Goal: Information Seeking & Learning: Check status

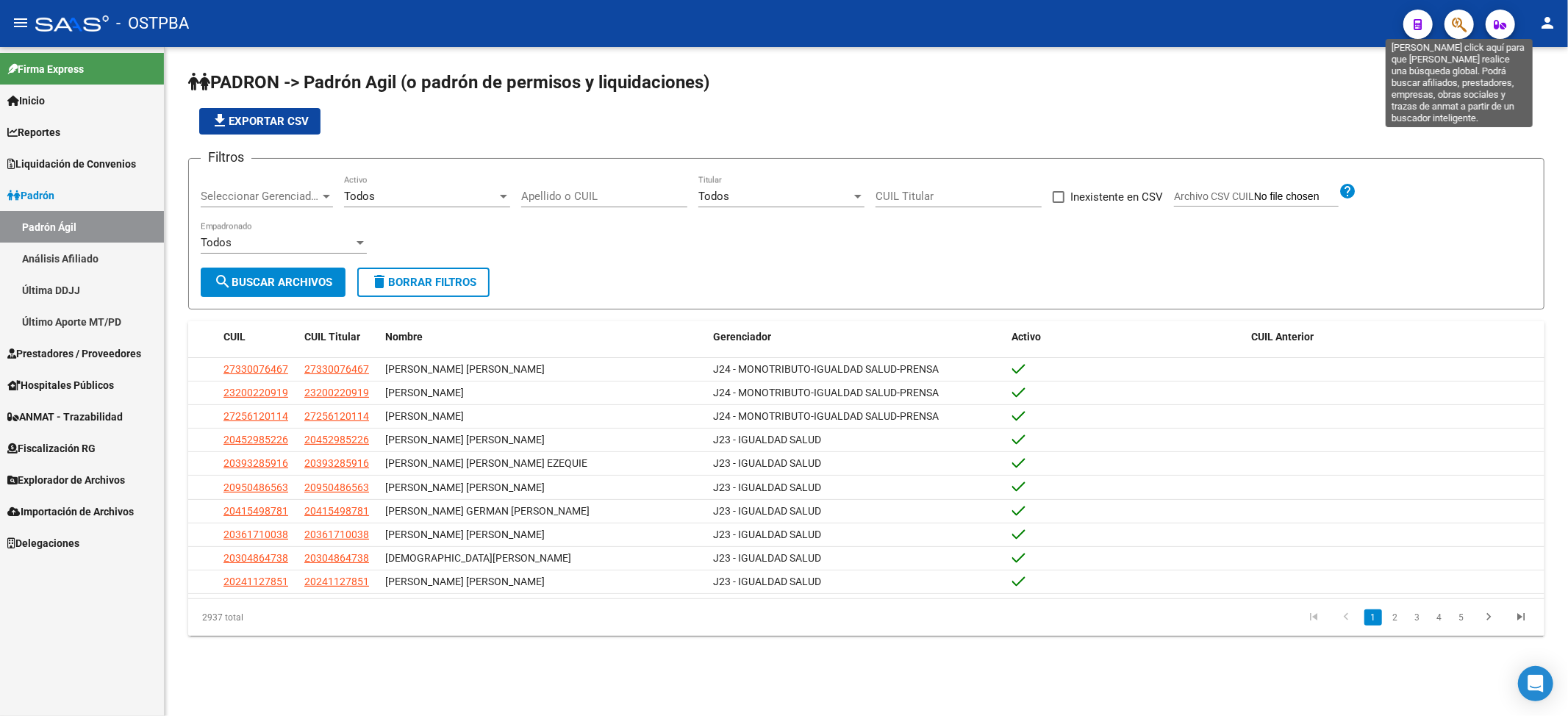
click at [1459, 27] on icon "button" at bounding box center [1459, 25] width 15 height 17
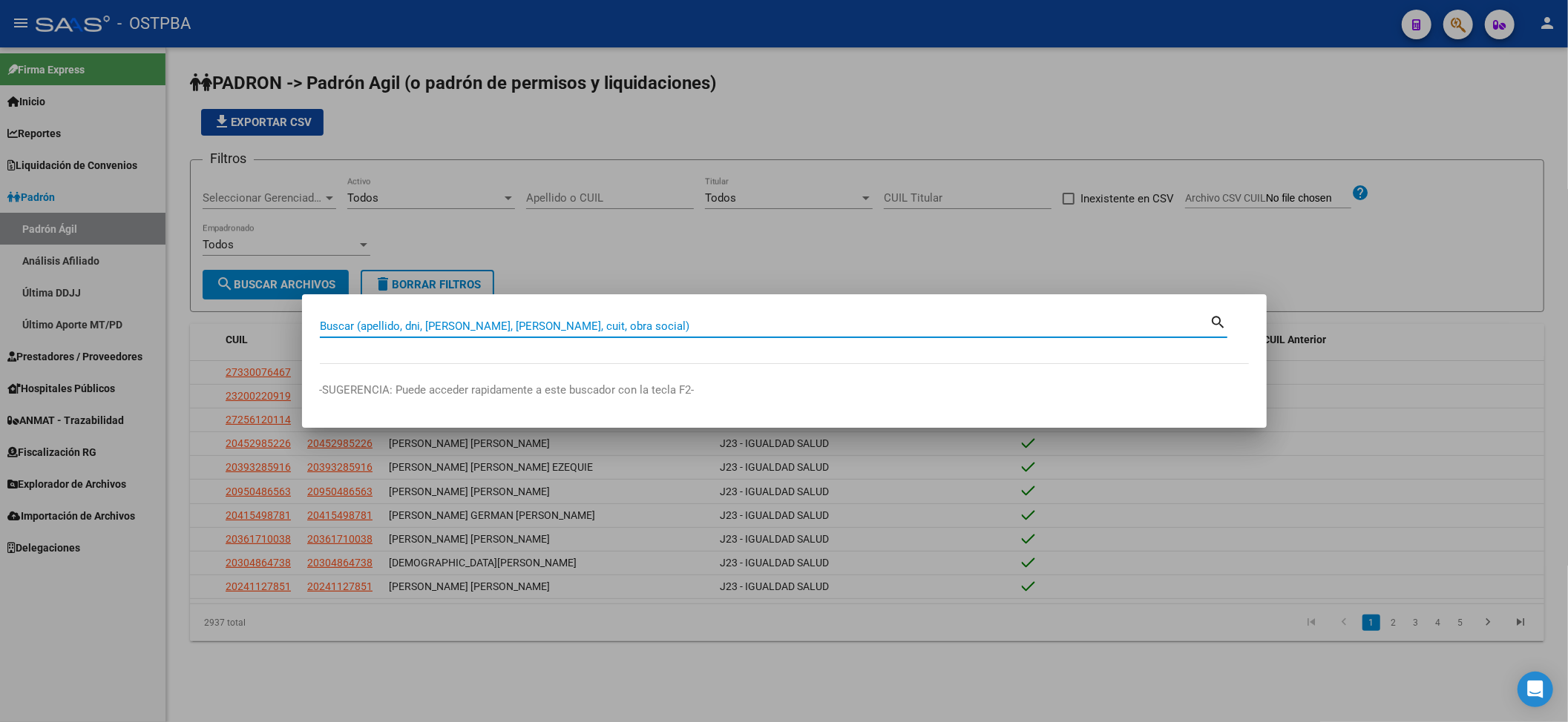
paste input "27295845819"
type input "27295845819"
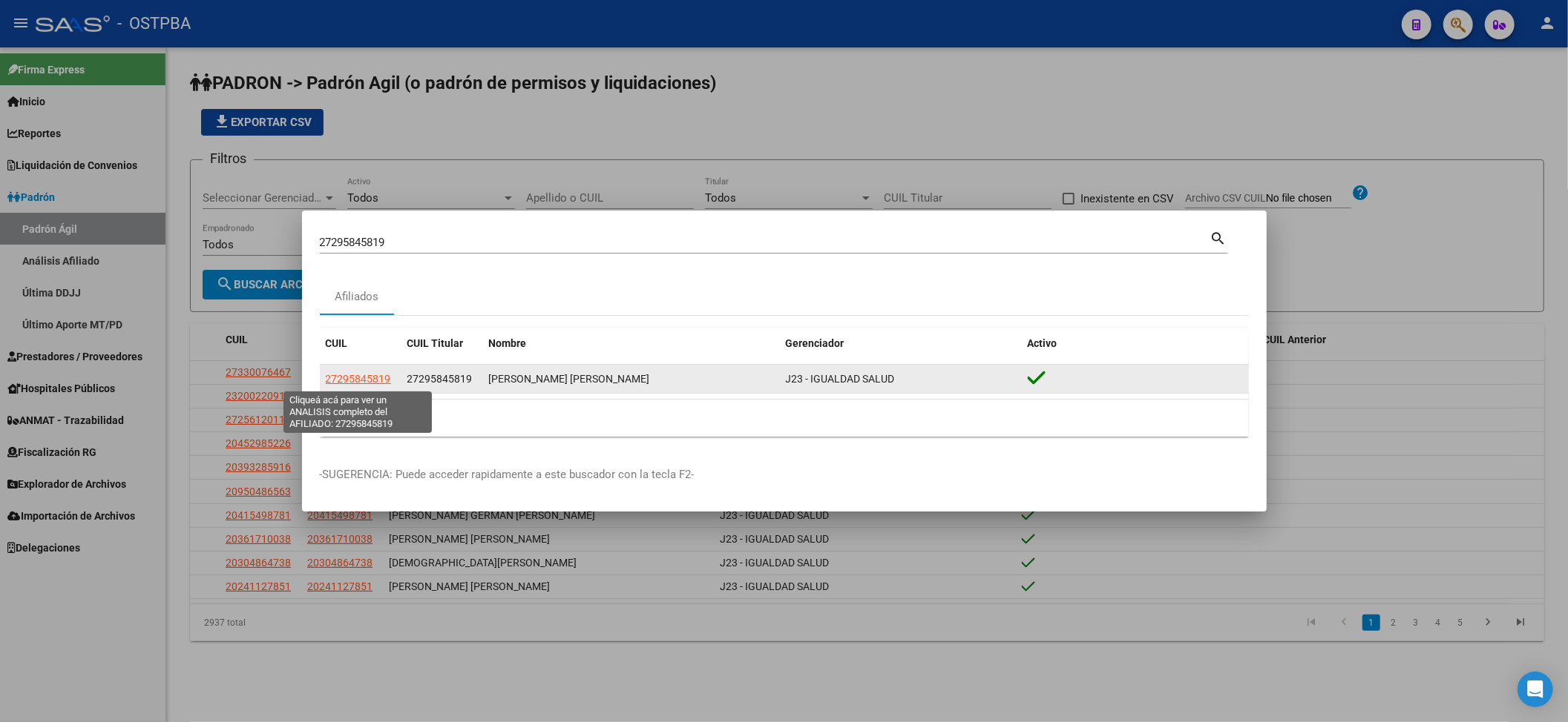
click at [359, 380] on span "27295845819" at bounding box center [358, 379] width 65 height 12
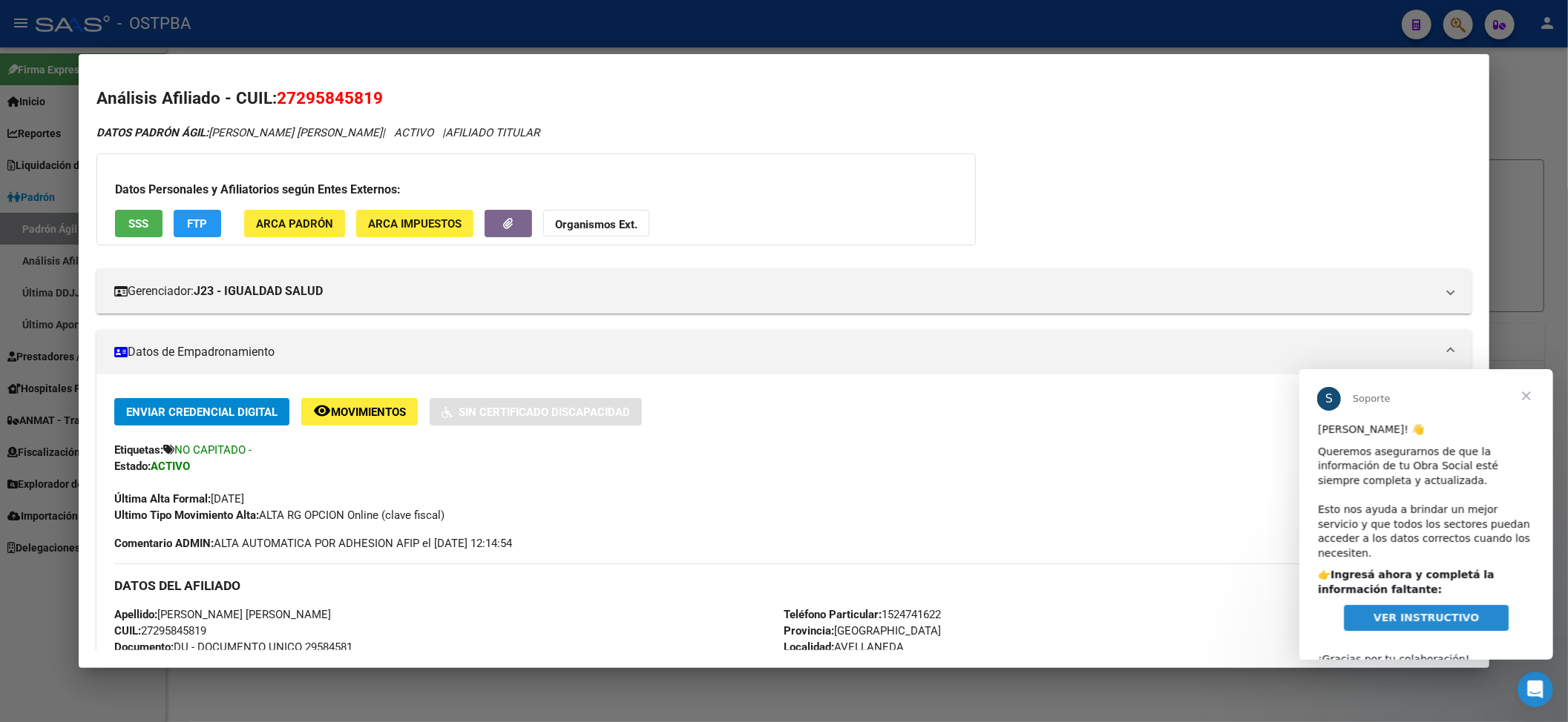
click at [1529, 387] on span "Cerrar" at bounding box center [1526, 395] width 53 height 53
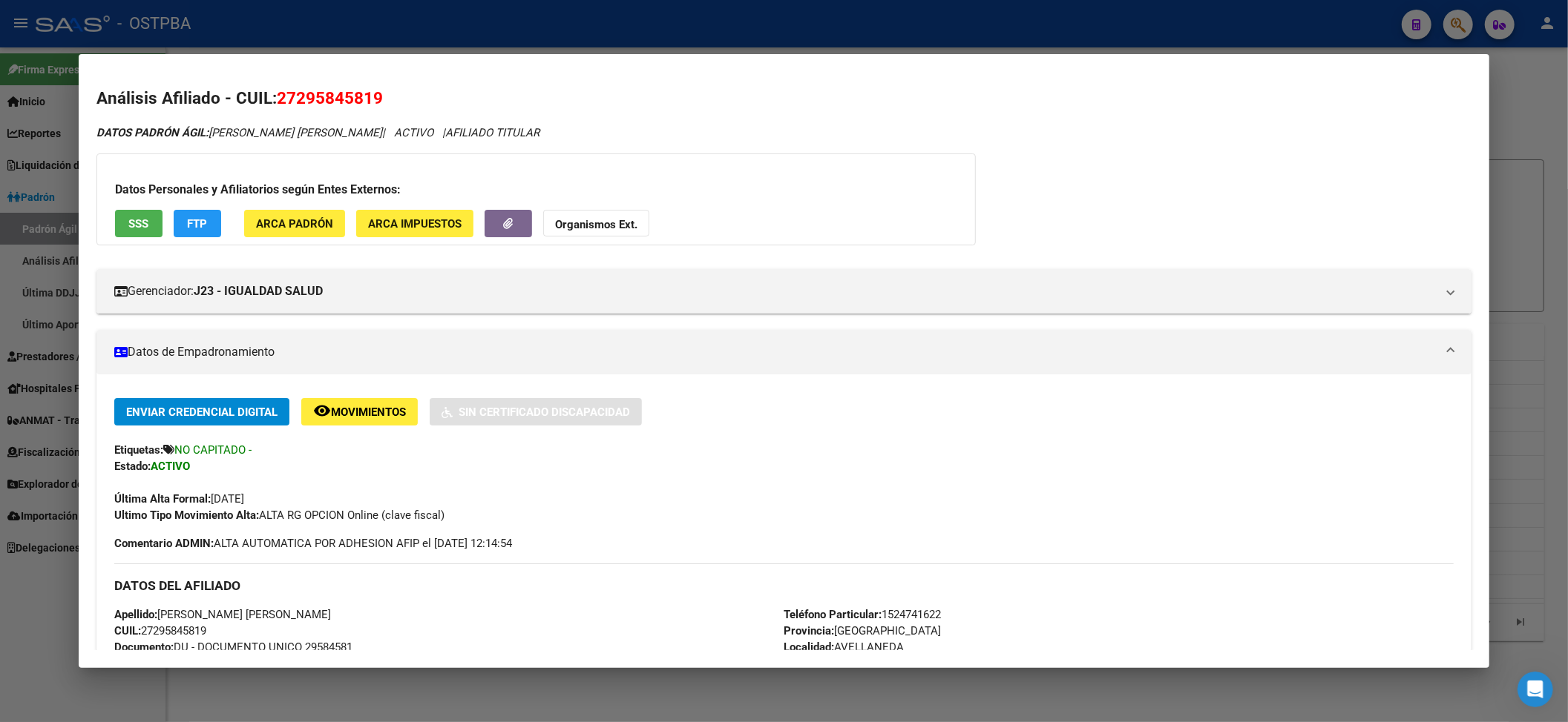
click at [331, 416] on span "Movimientos" at bounding box center [368, 412] width 75 height 13
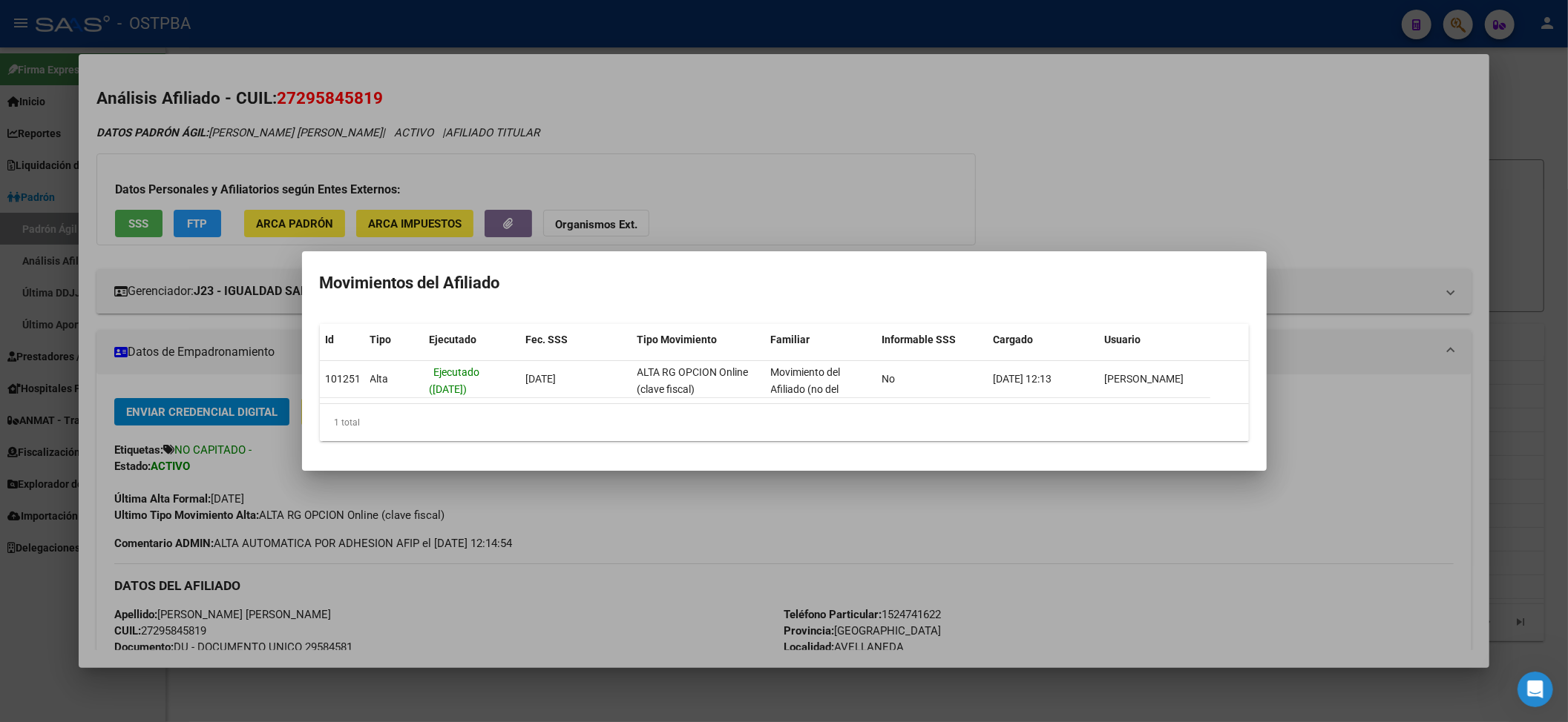
click at [934, 497] on div at bounding box center [784, 361] width 1568 height 722
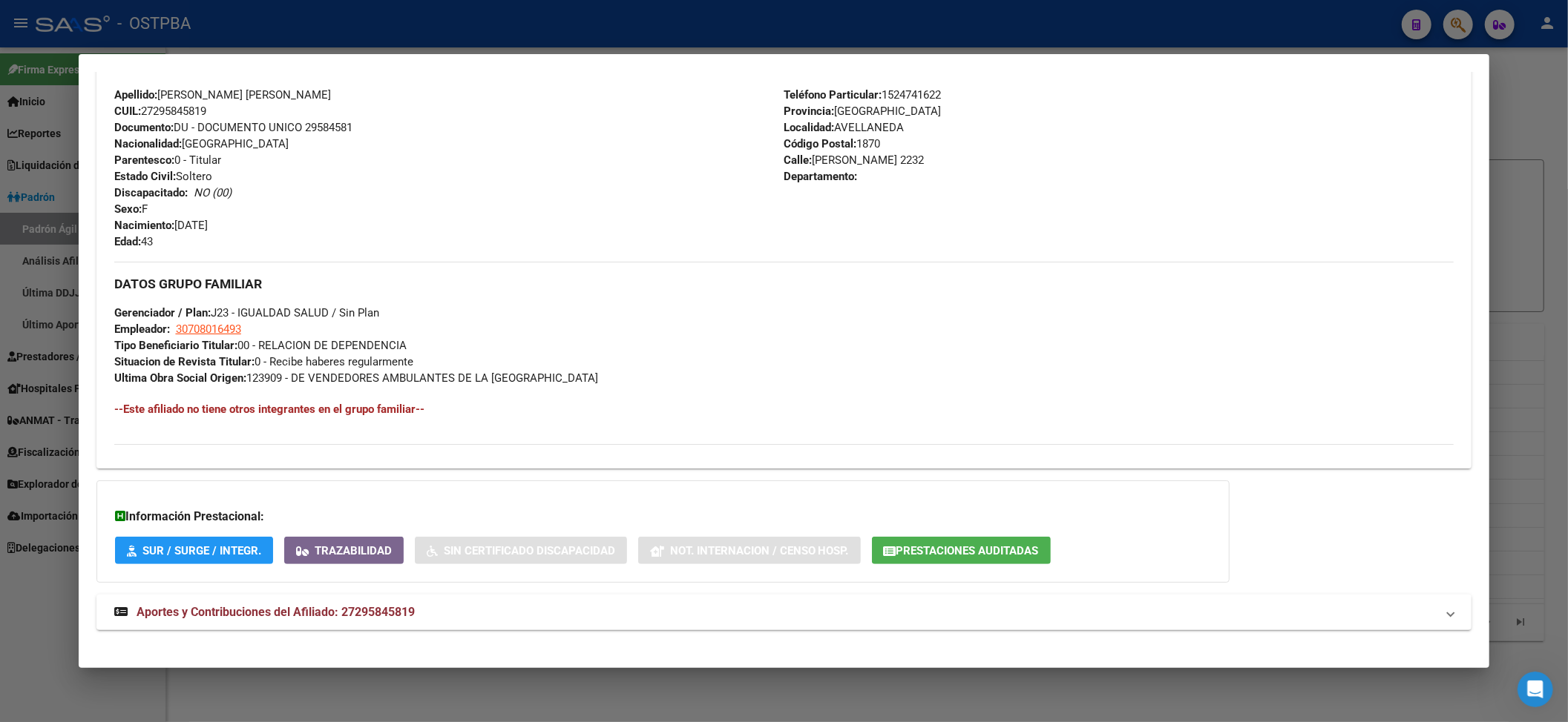
scroll to position [534, 0]
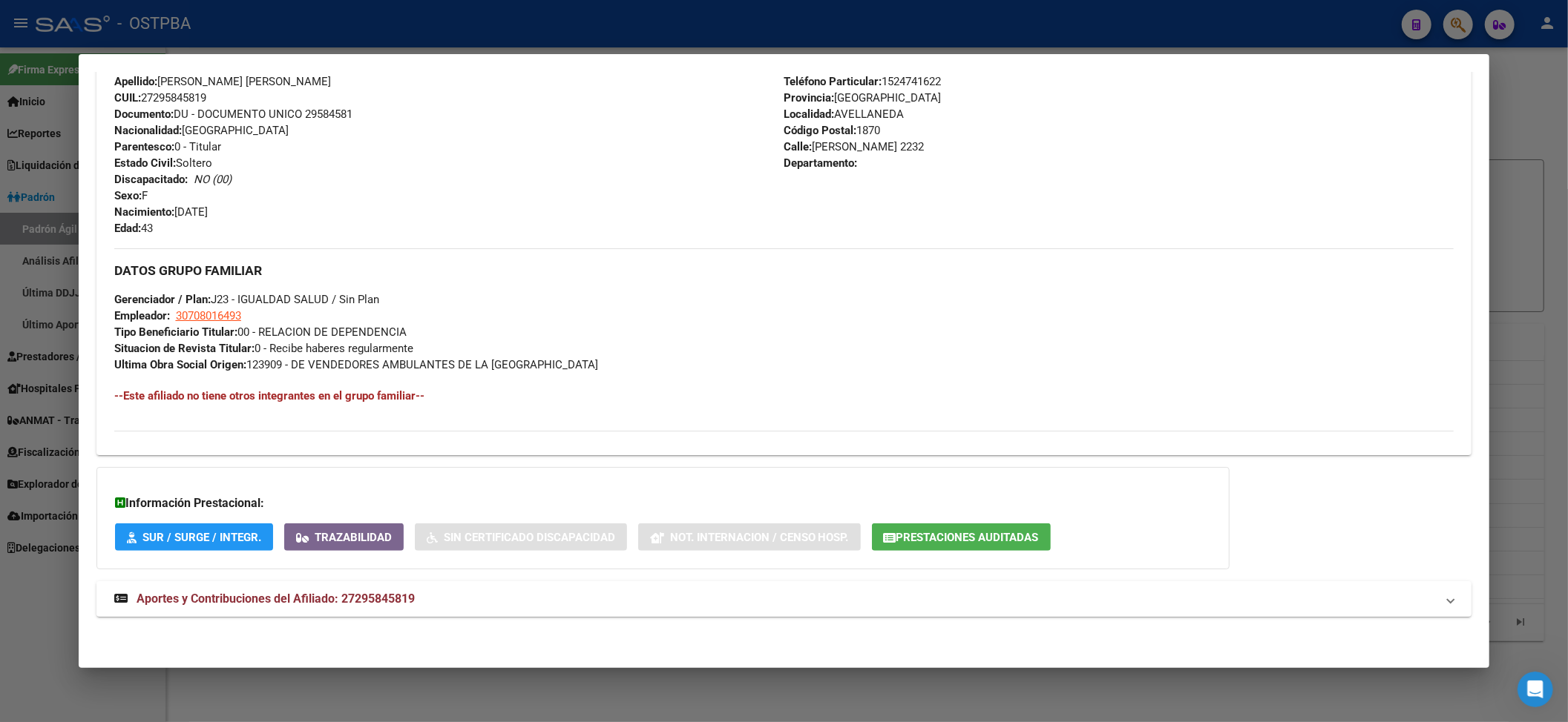
click at [298, 600] on span "Aportes y Contribuciones del Afiliado: 27295845819" at bounding box center [276, 599] width 278 height 14
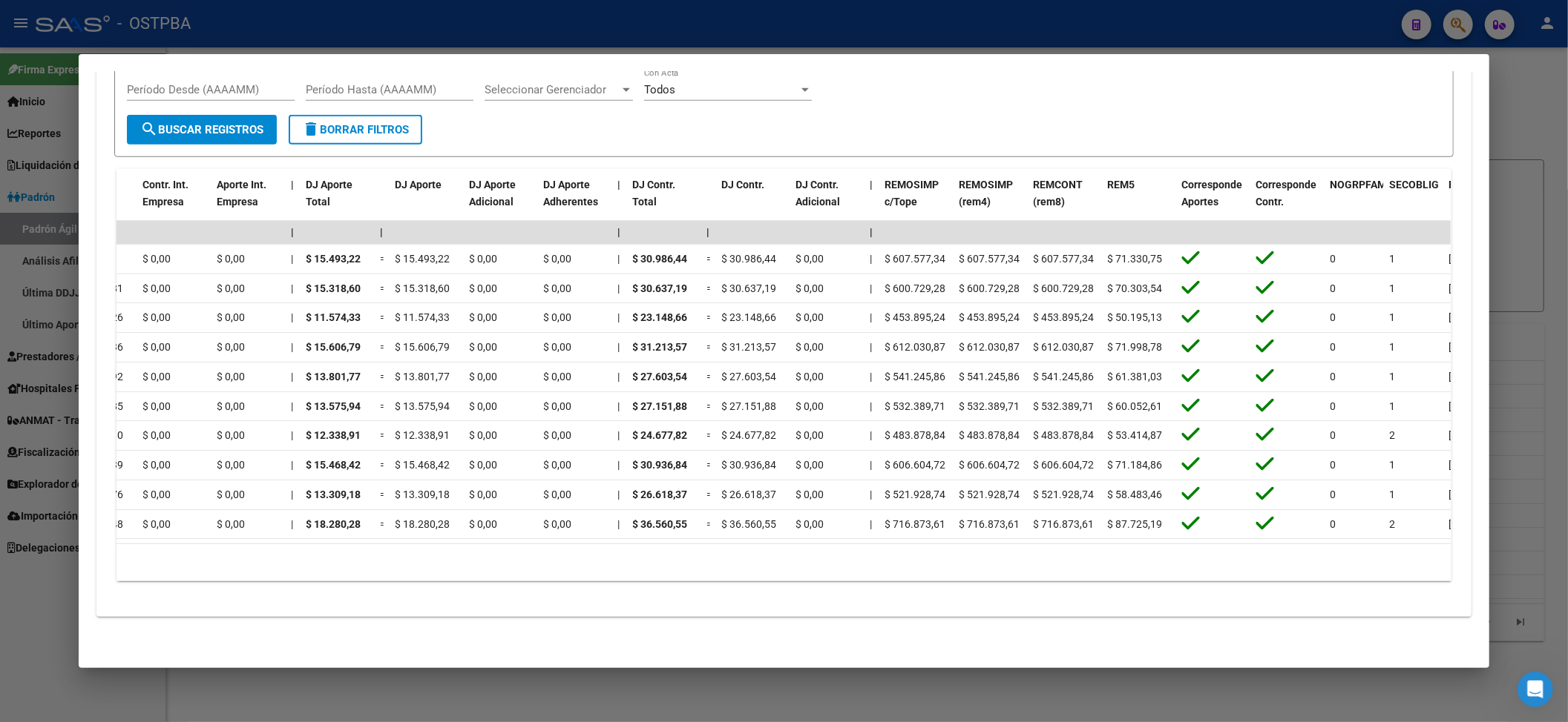
scroll to position [0, 0]
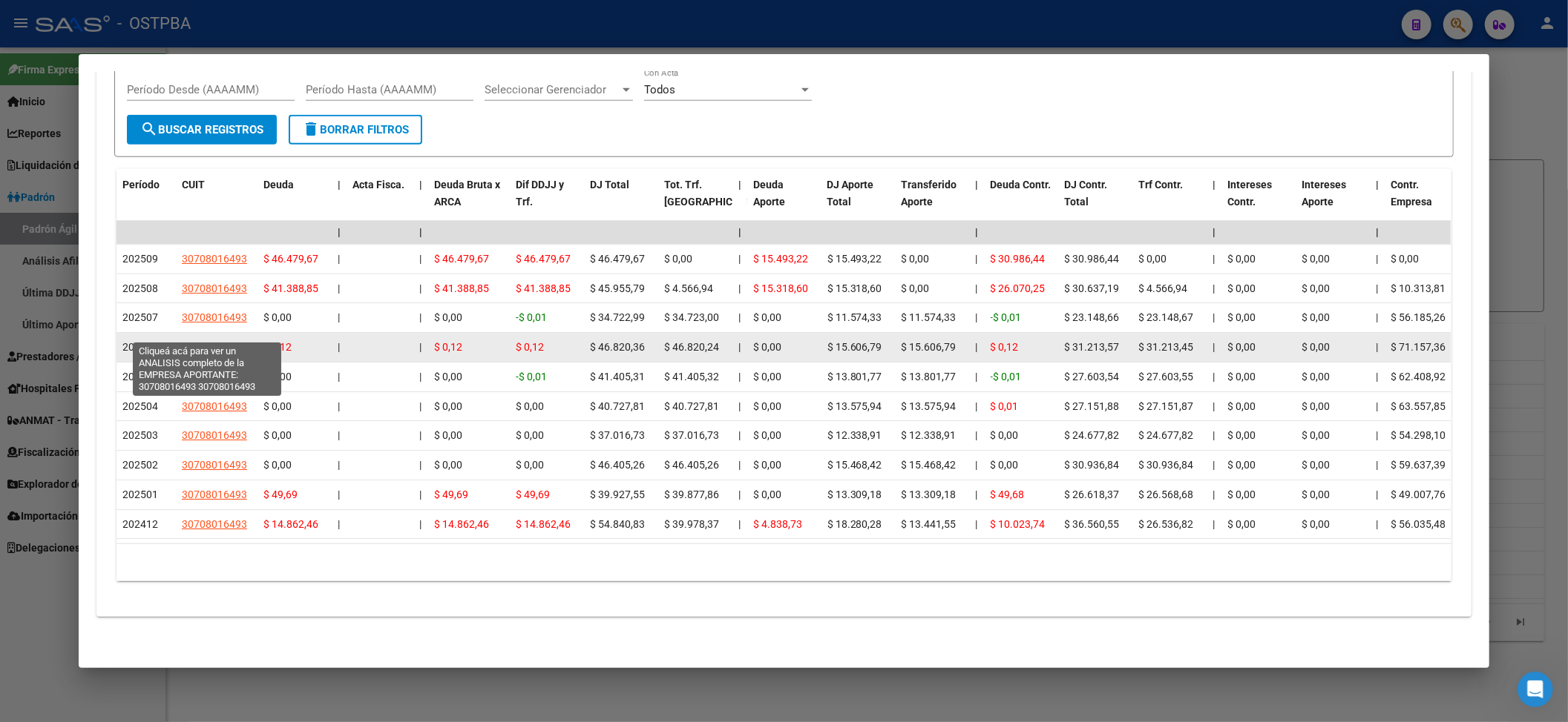
click at [212, 341] on span "30708016493" at bounding box center [214, 346] width 65 height 12
type textarea "30708016493"
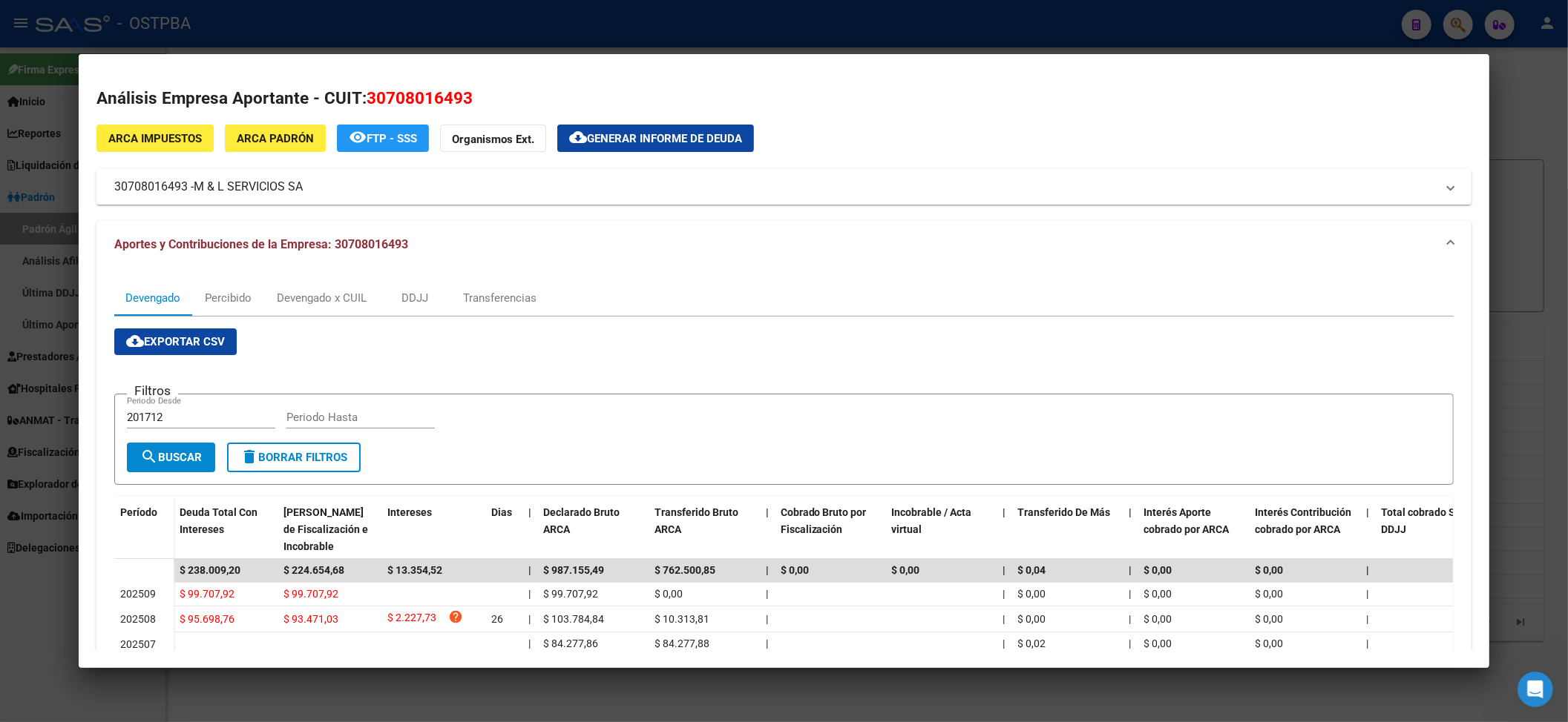
click at [1536, 196] on div at bounding box center [784, 361] width 1568 height 722
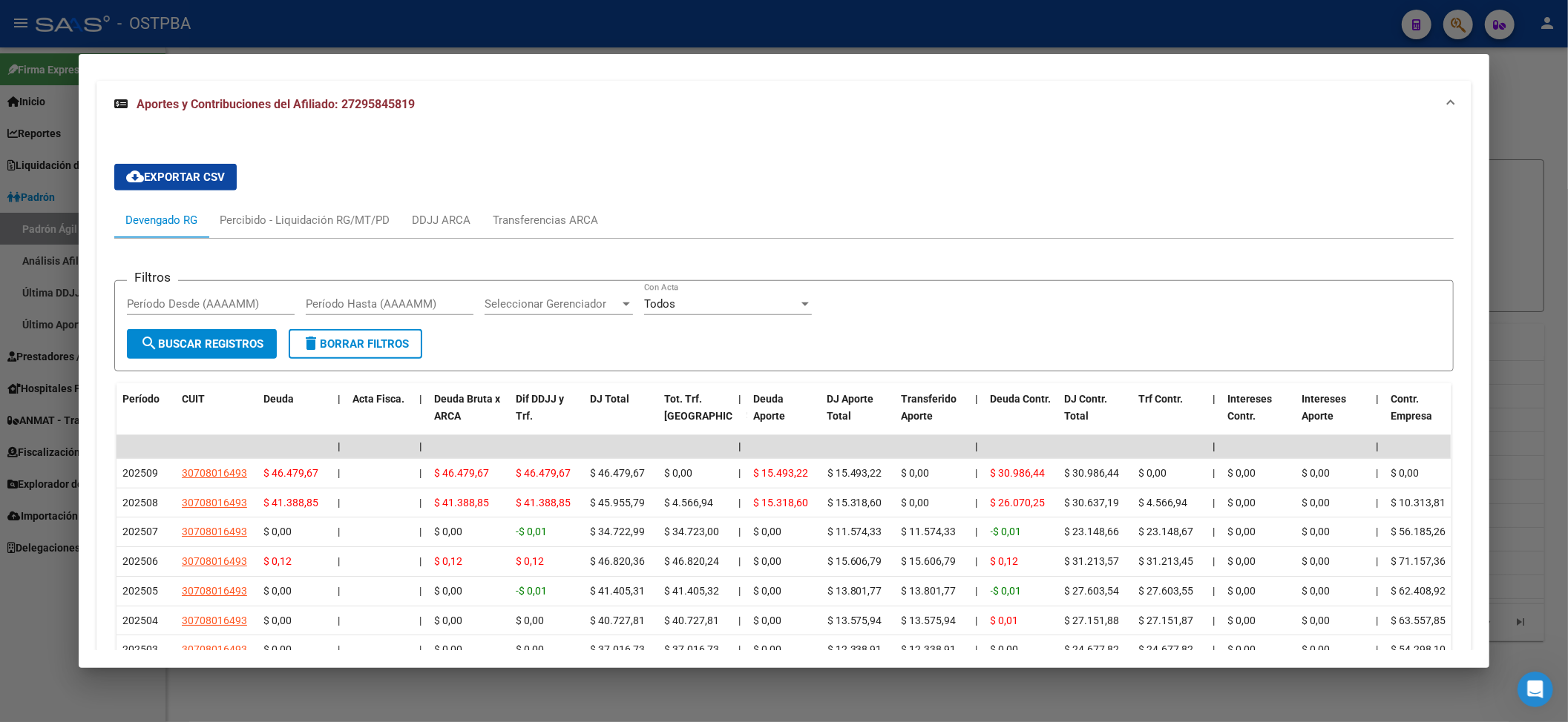
scroll to position [1068, 0]
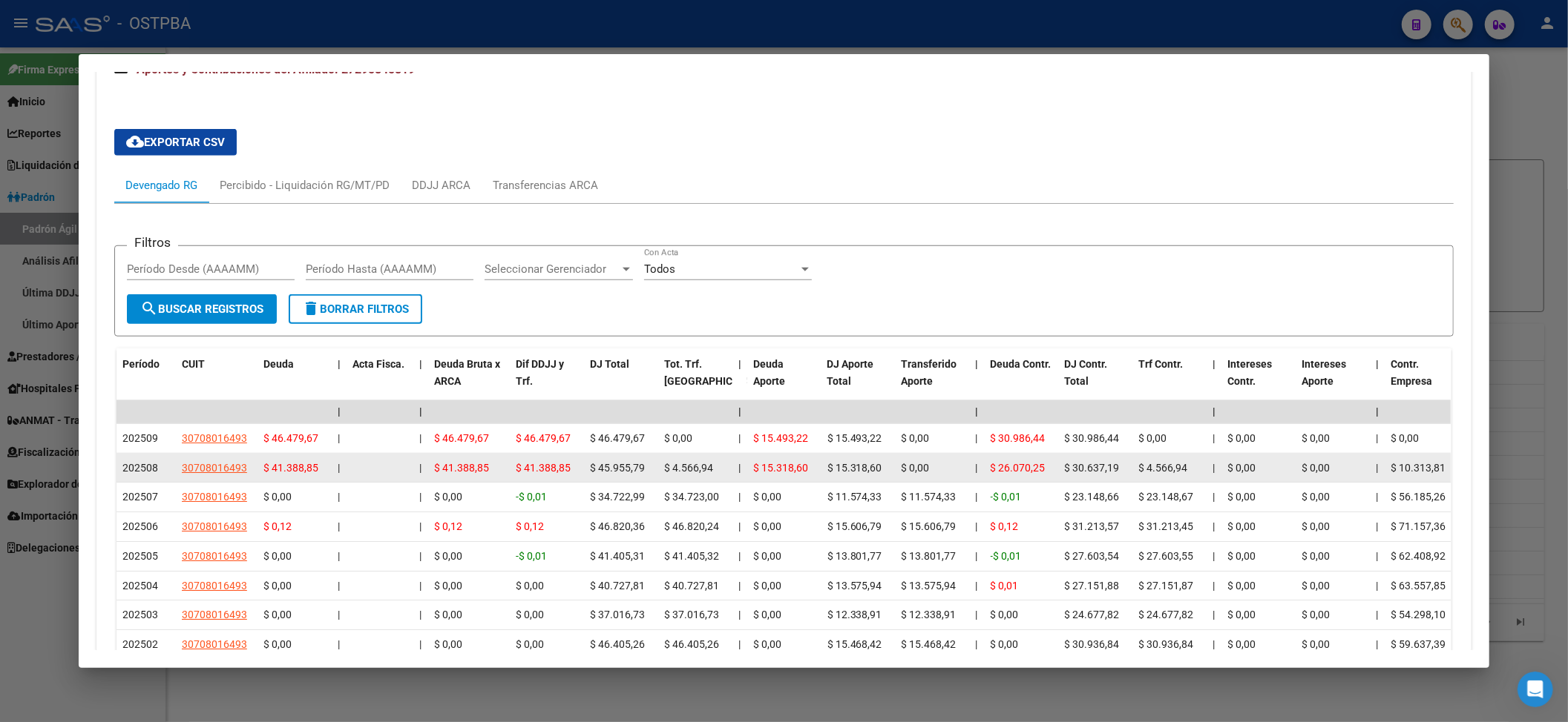
click at [854, 474] on span "$ 15.318,60" at bounding box center [855, 467] width 55 height 12
